Goal: Obtain resource: Download file/media

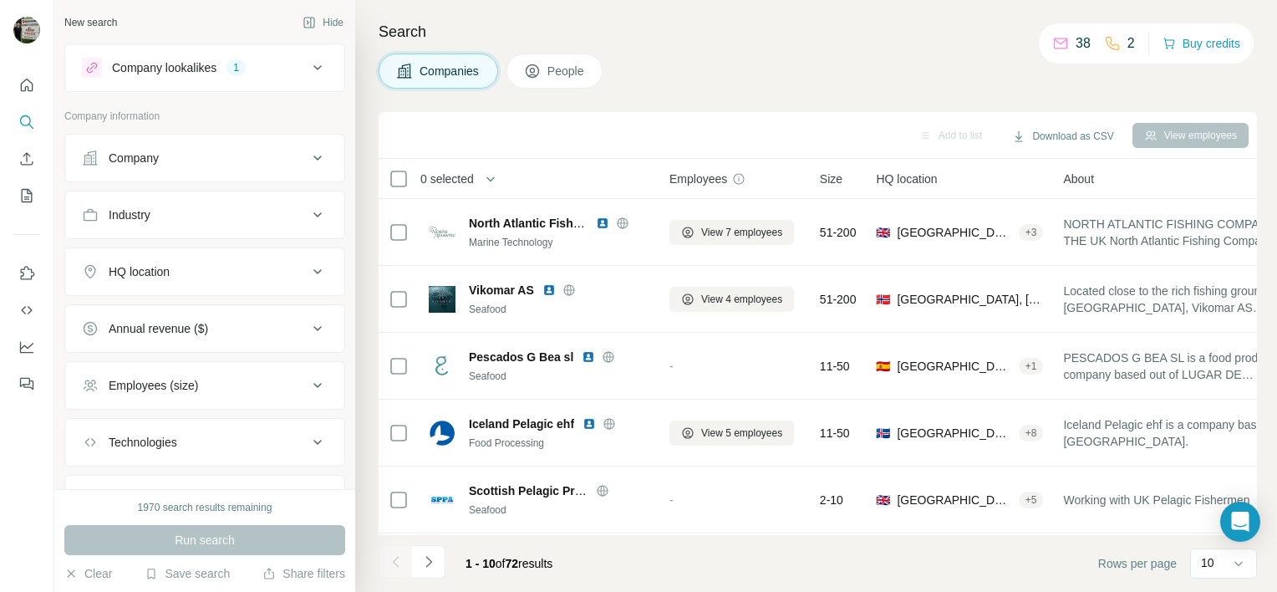
click at [307, 267] on icon at bounding box center [317, 272] width 20 height 20
click at [227, 310] on input "text" at bounding box center [205, 313] width 246 height 30
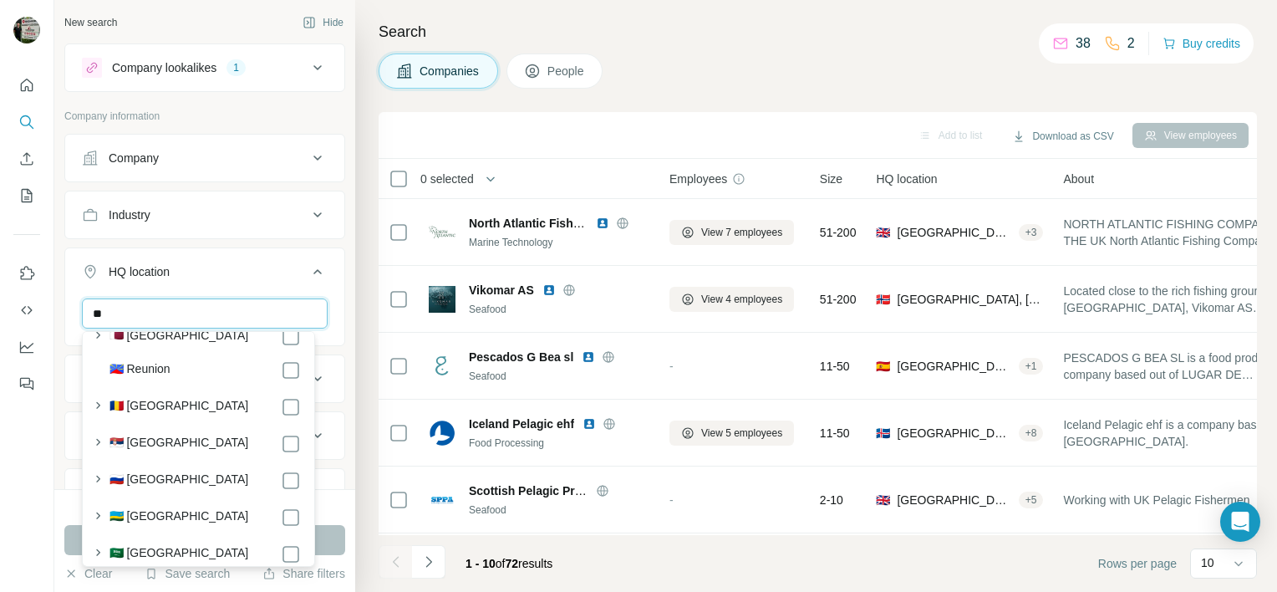
scroll to position [6805, 0]
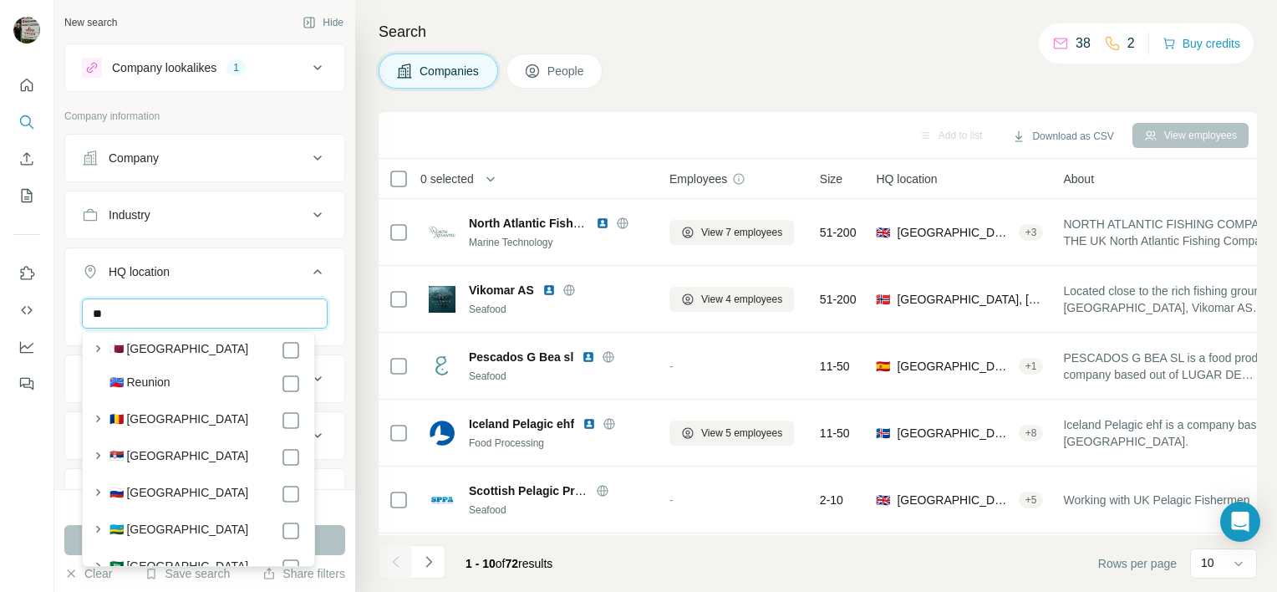
type input "*"
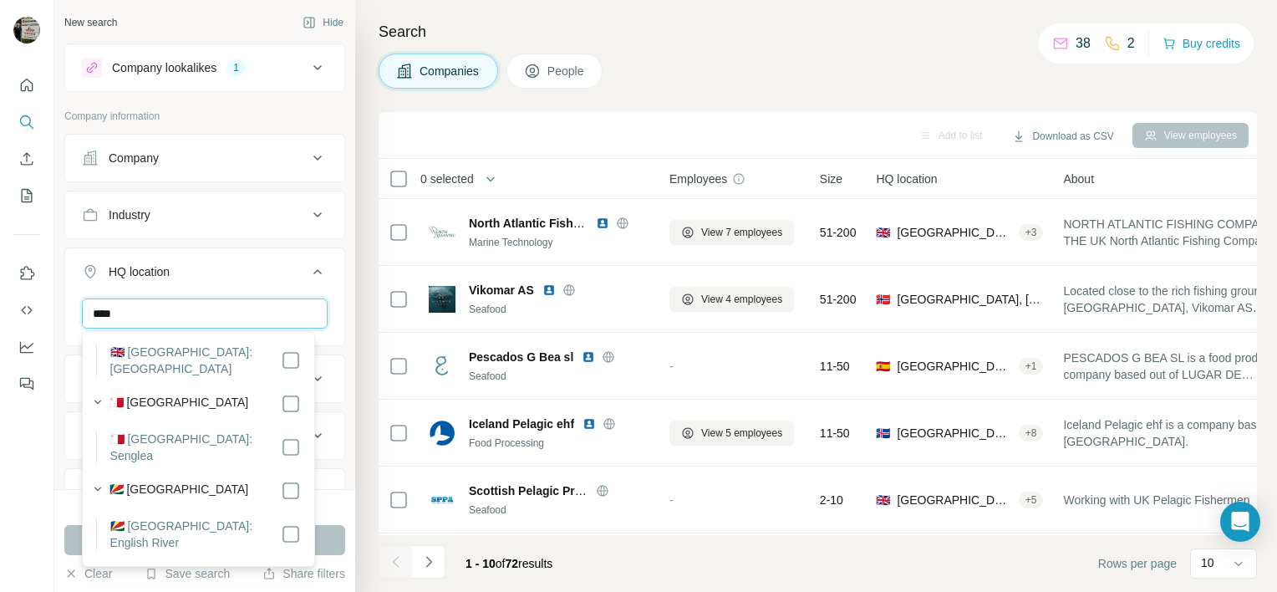
scroll to position [0, 0]
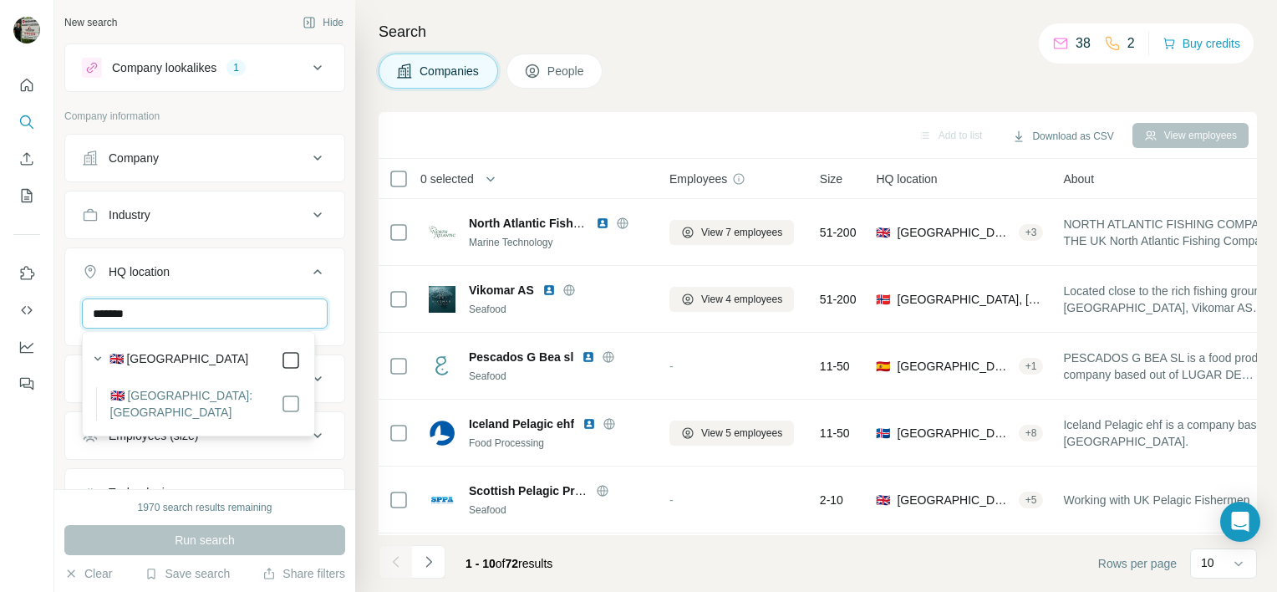
type input "*******"
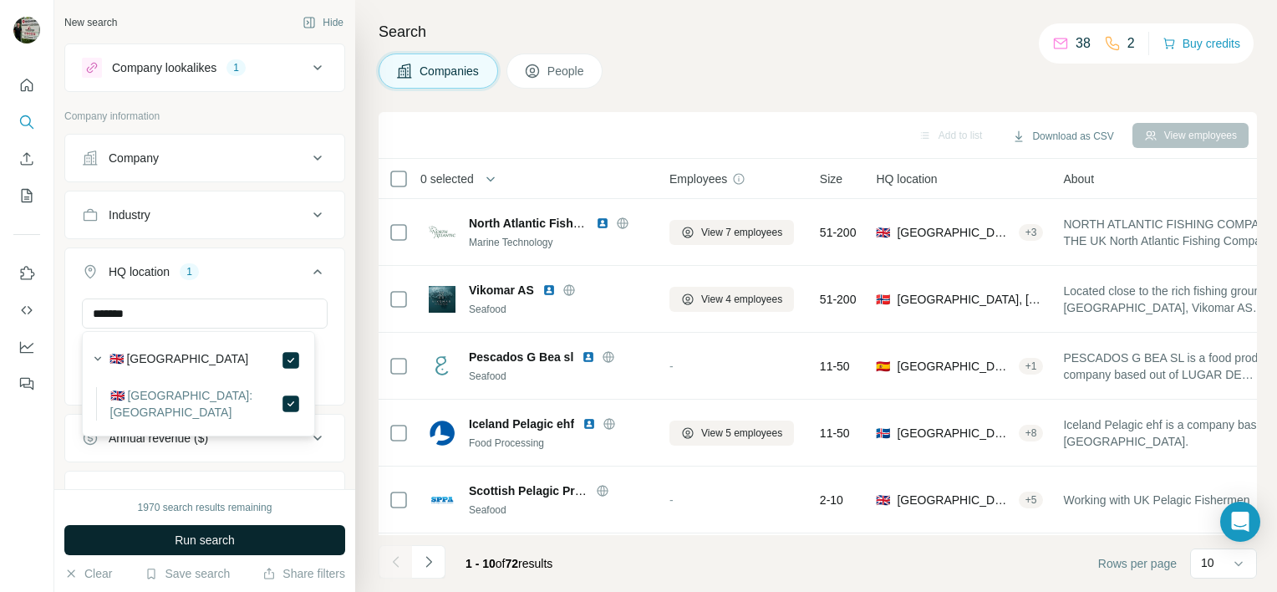
click at [247, 541] on button "Run search" at bounding box center [204, 540] width 281 height 30
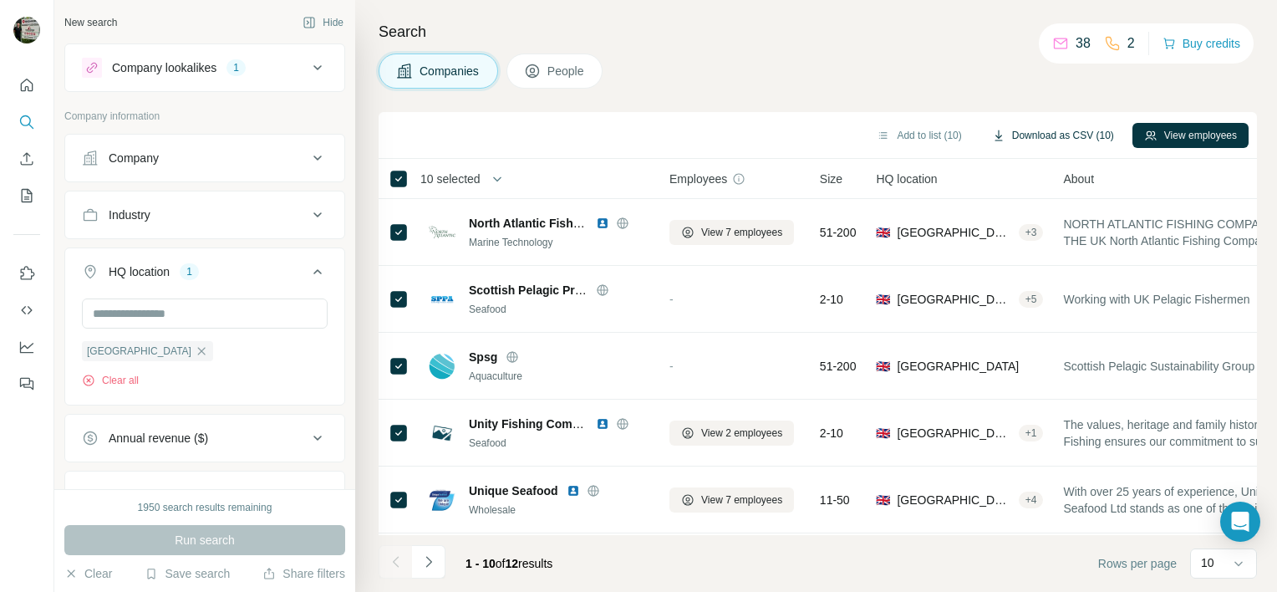
click at [1041, 137] on button "Download as CSV (10)" at bounding box center [1052, 135] width 145 height 25
